Goal: Check status

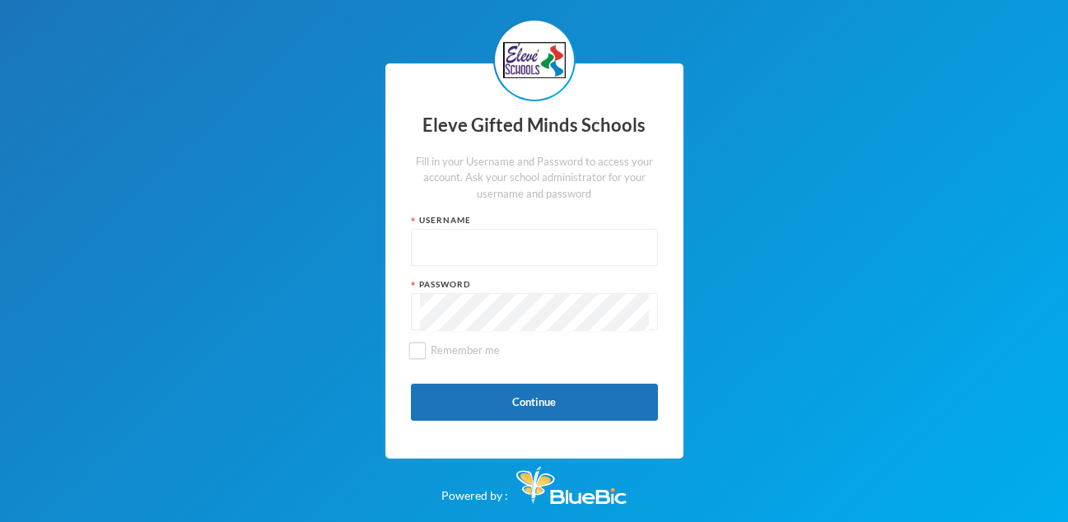
click at [474, 251] on input "text" at bounding box center [534, 248] width 229 height 37
type input "s0150"
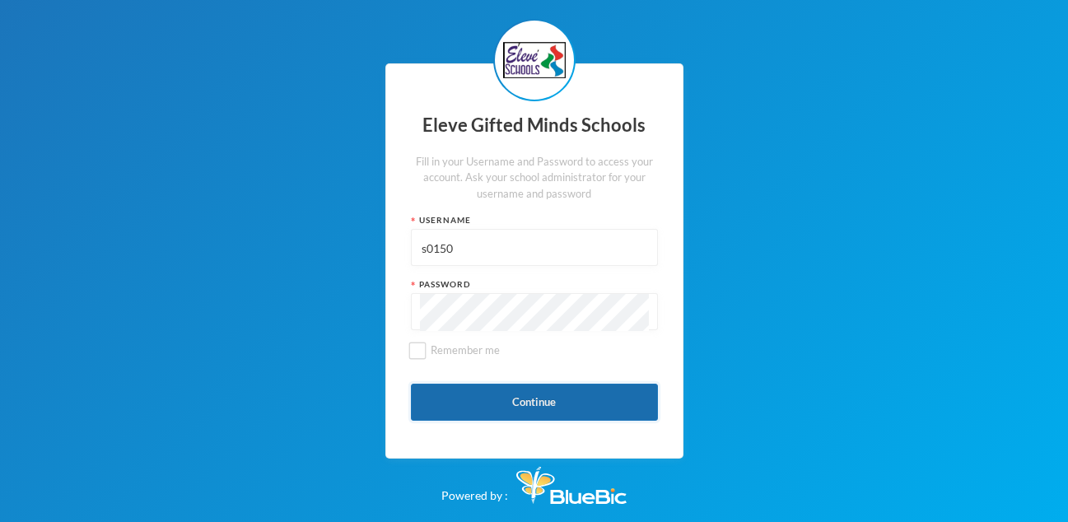
click at [516, 404] on button "Continue" at bounding box center [534, 402] width 247 height 37
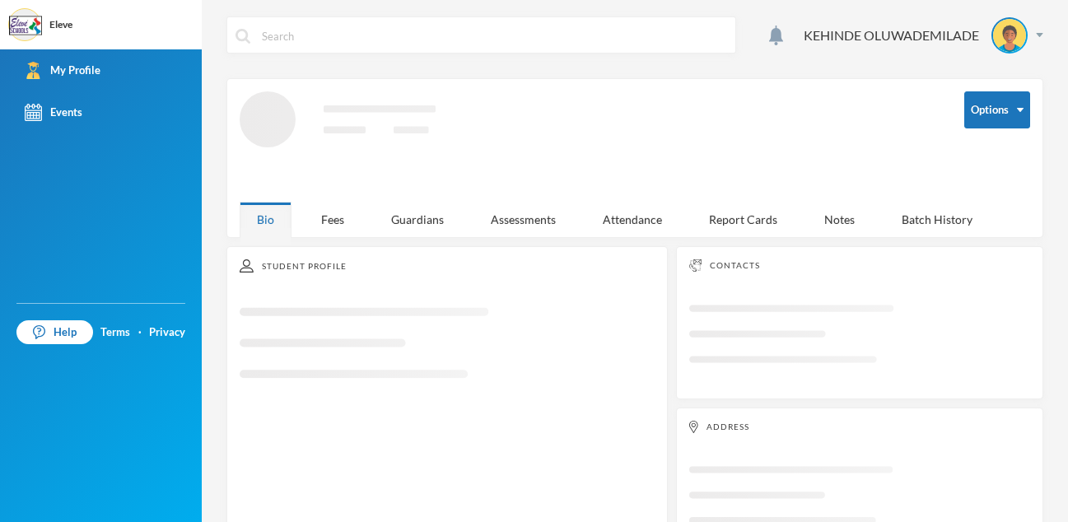
click at [419, 353] on icon "Loading interface..." at bounding box center [447, 349] width 415 height 104
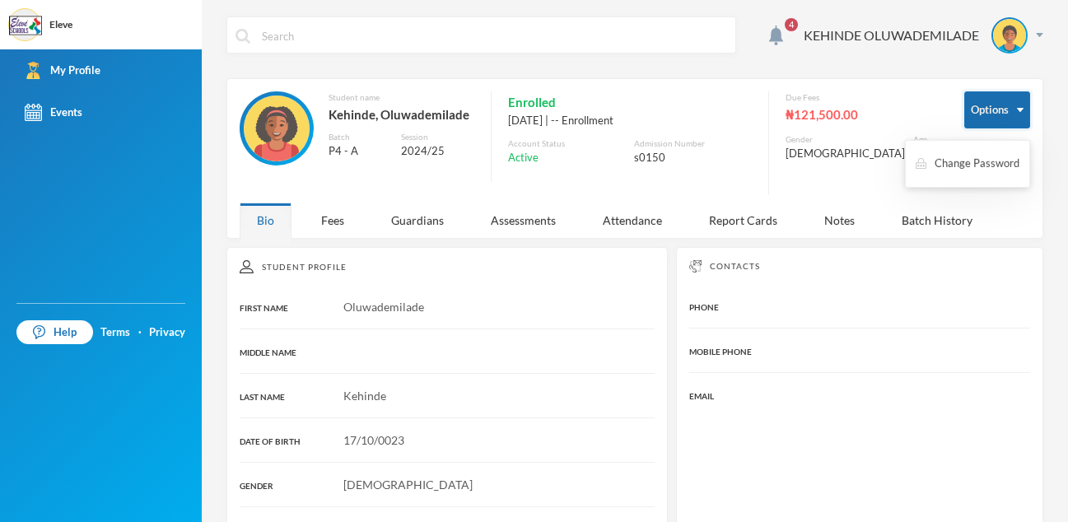
click at [1010, 114] on button "Options" at bounding box center [998, 109] width 66 height 37
click at [523, 208] on div "Assessments" at bounding box center [524, 220] width 100 height 35
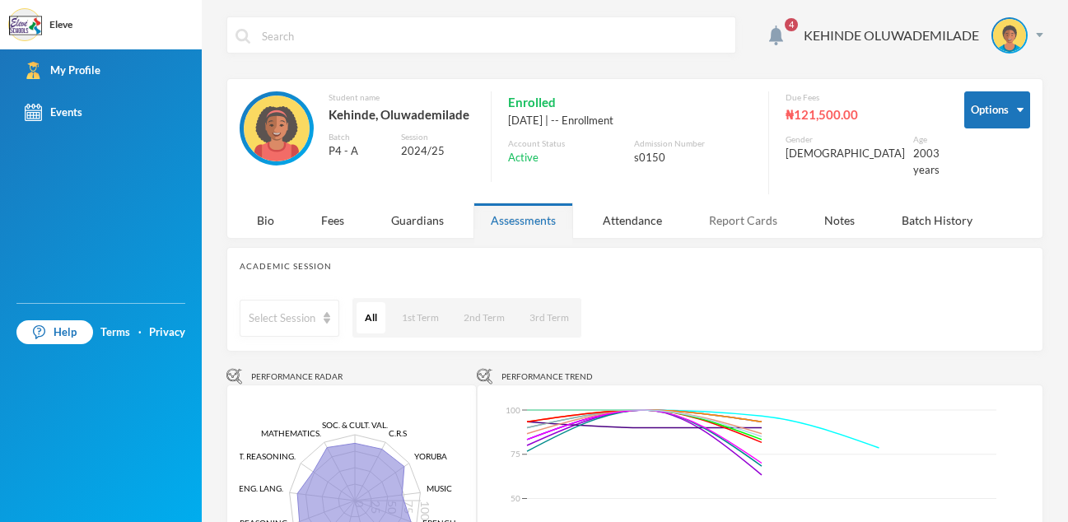
click at [750, 203] on div "Report Cards" at bounding box center [743, 220] width 103 height 35
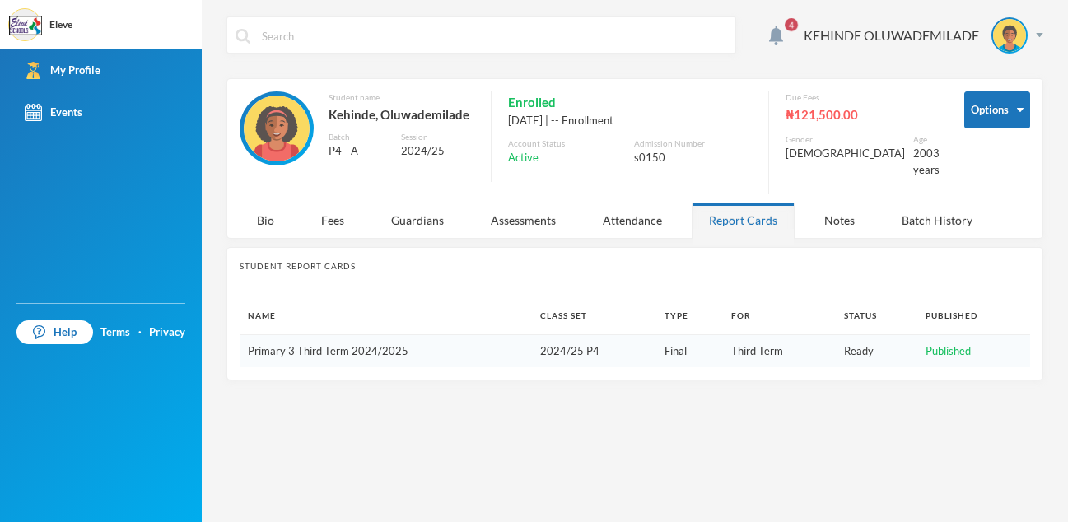
click at [283, 344] on link "Primary 3 Third Term 2024/2025" at bounding box center [328, 350] width 161 height 13
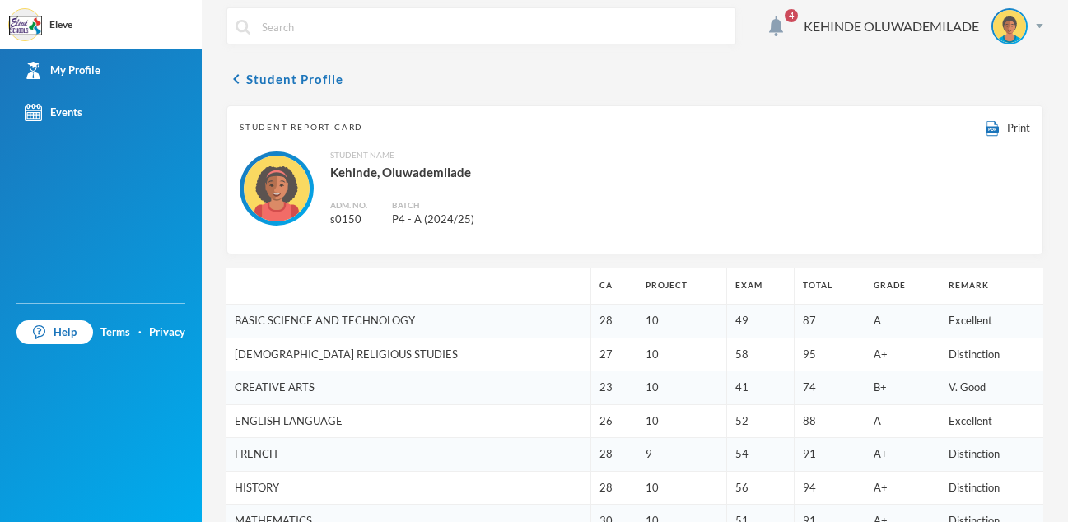
scroll to position [7, 0]
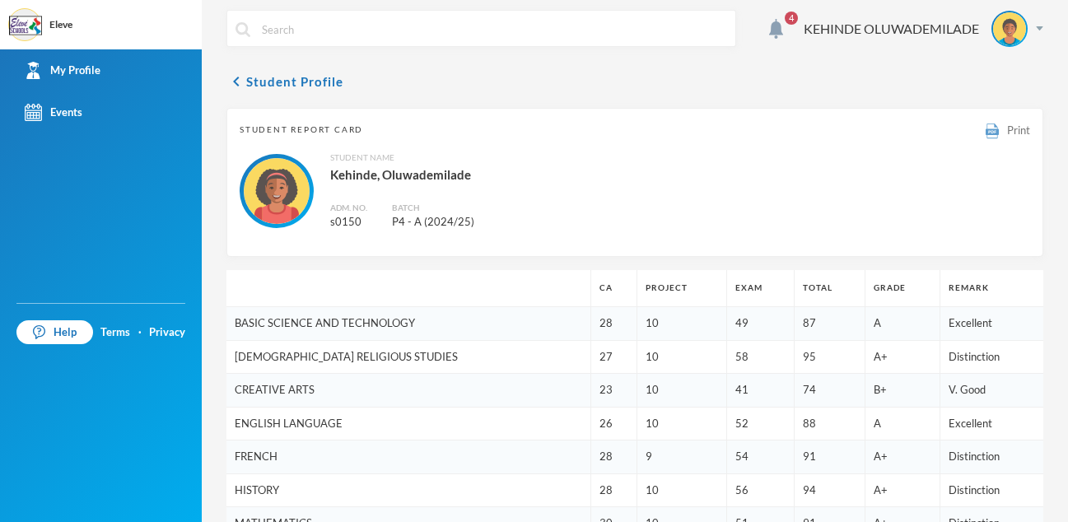
click at [986, 127] on img at bounding box center [992, 132] width 13 height 16
